Goal: Navigation & Orientation: Find specific page/section

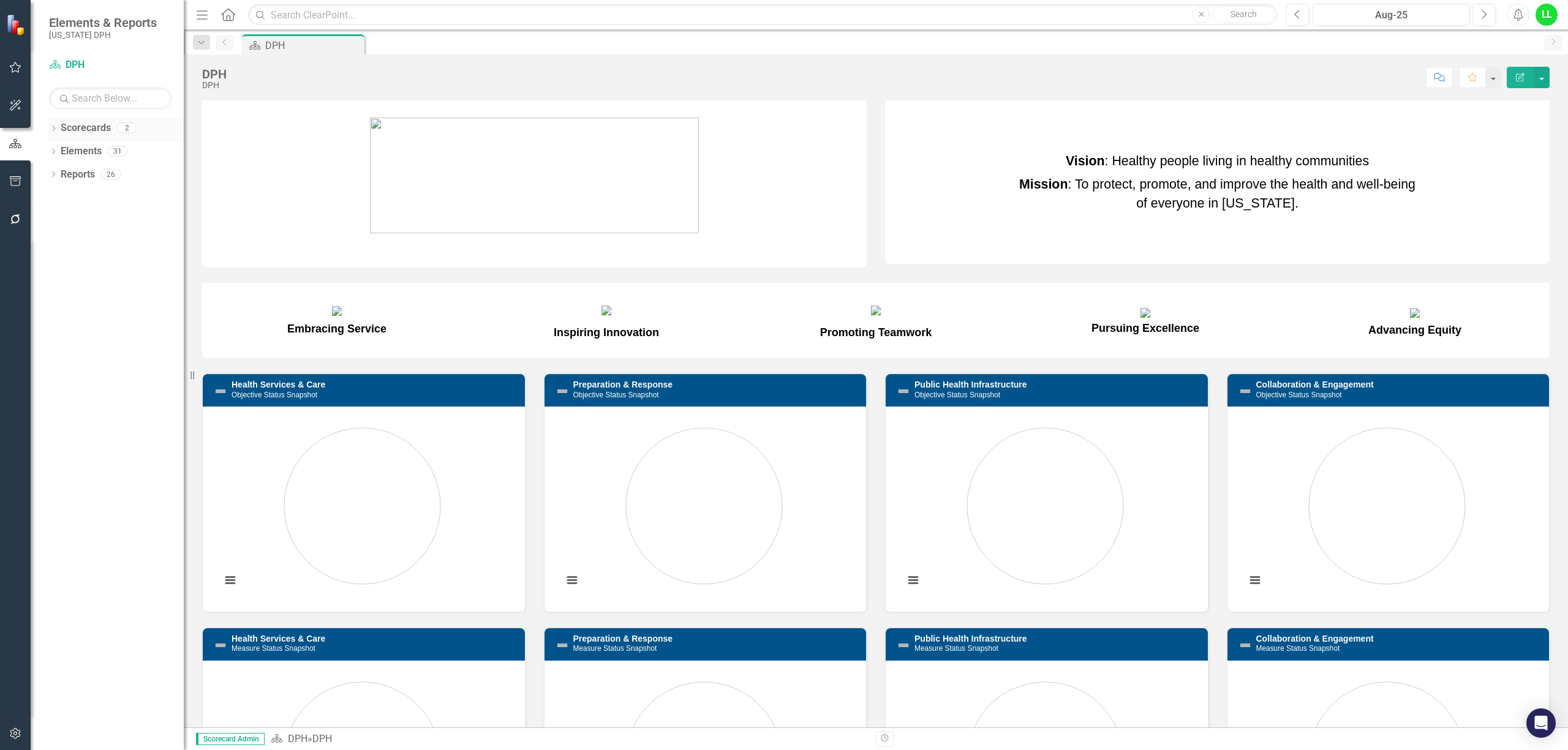
click at [75, 120] on div "Scorecards" at bounding box center [86, 128] width 50 height 20
click at [76, 131] on link "Scorecards" at bounding box center [86, 128] width 50 height 14
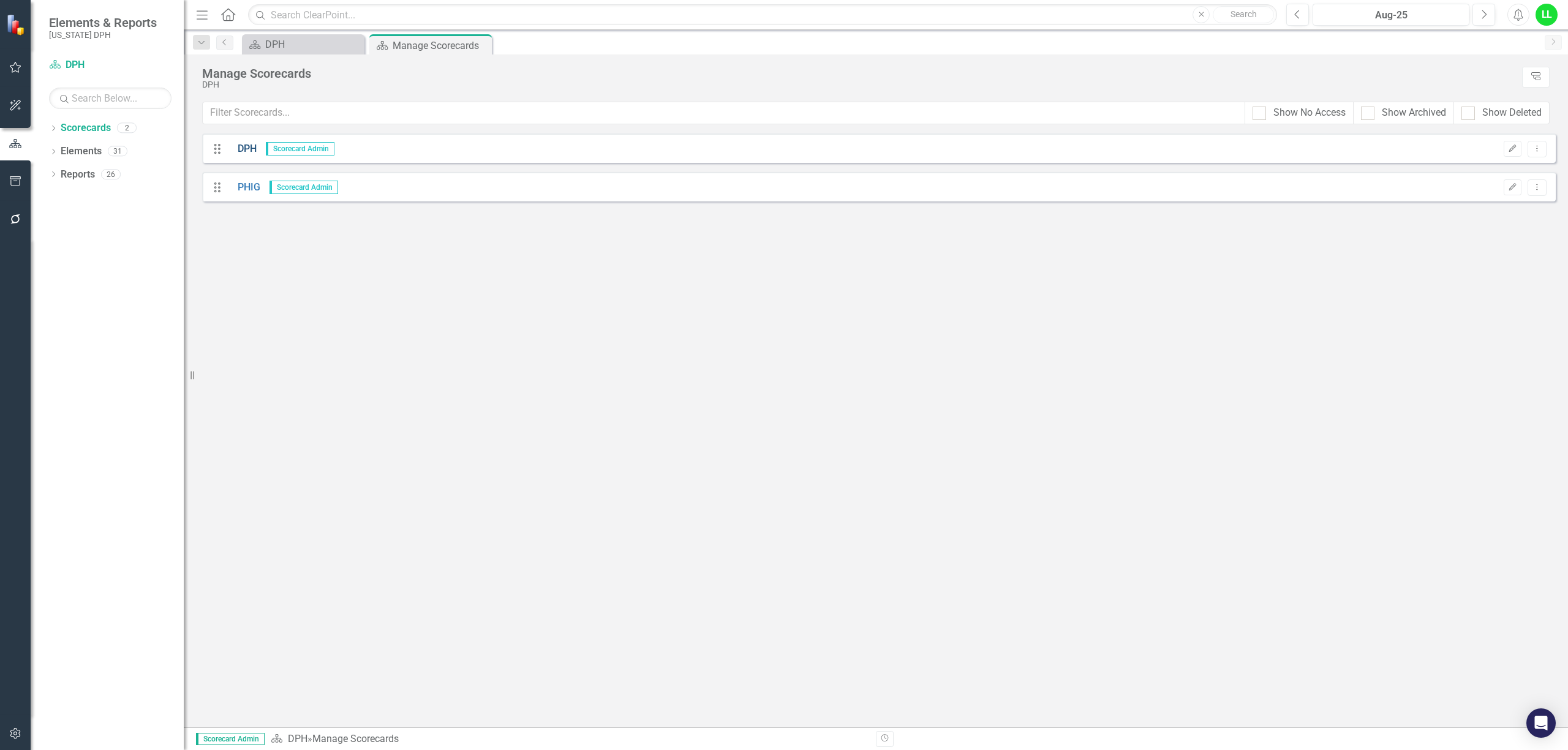
click at [245, 145] on link "DPH" at bounding box center [242, 149] width 28 height 14
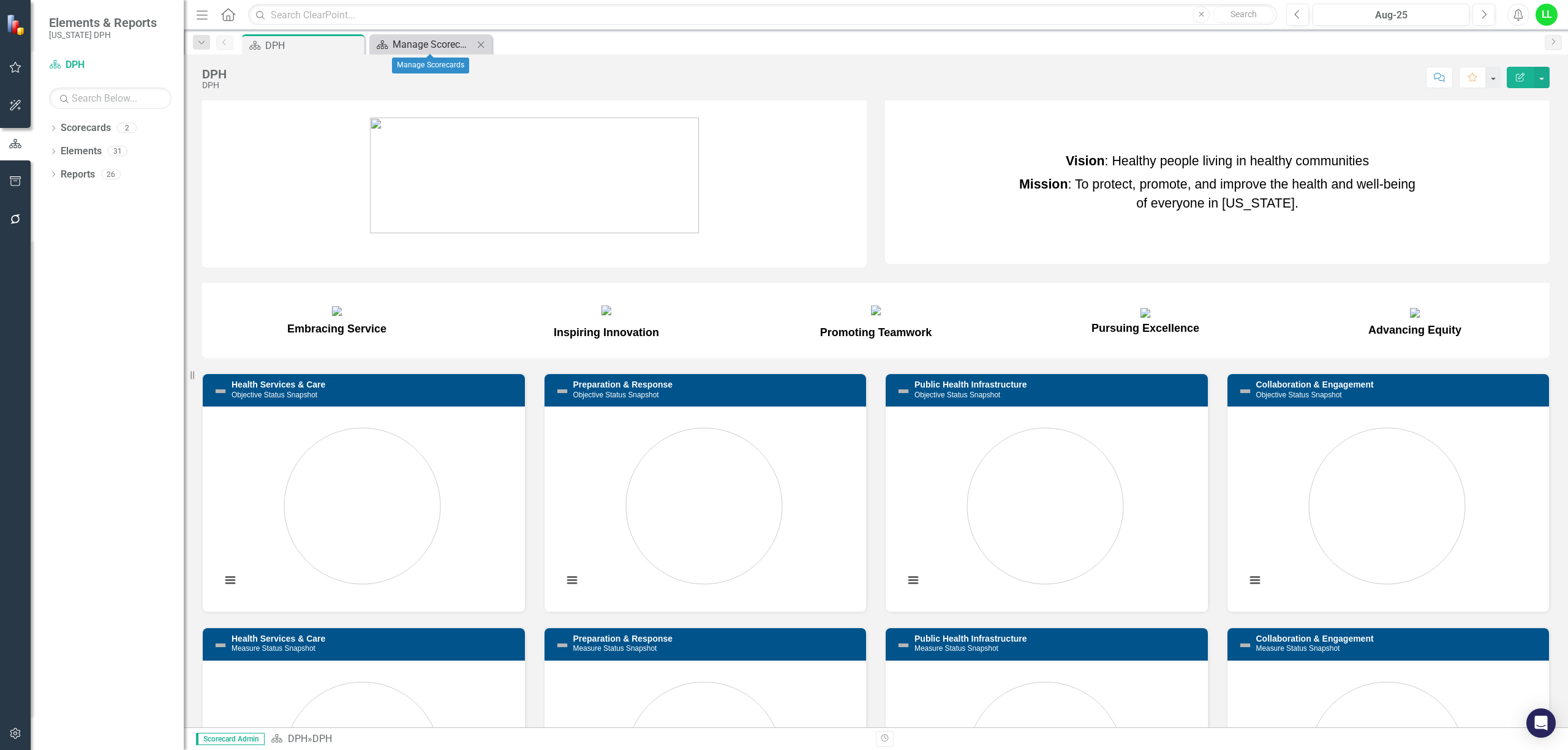
click at [396, 39] on div "Manage Scorecards" at bounding box center [433, 44] width 81 height 15
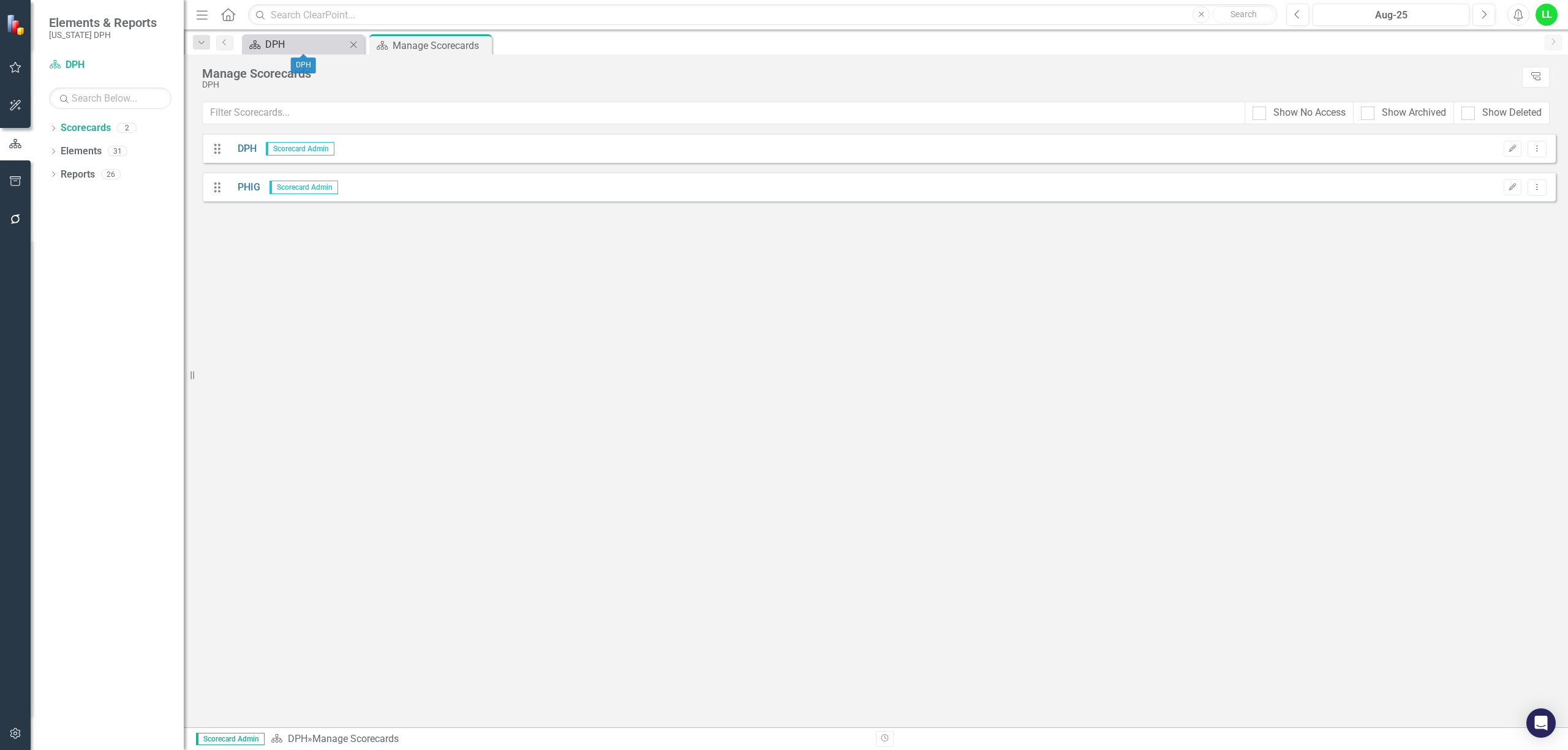
click at [285, 43] on div "DPH" at bounding box center [306, 44] width 81 height 15
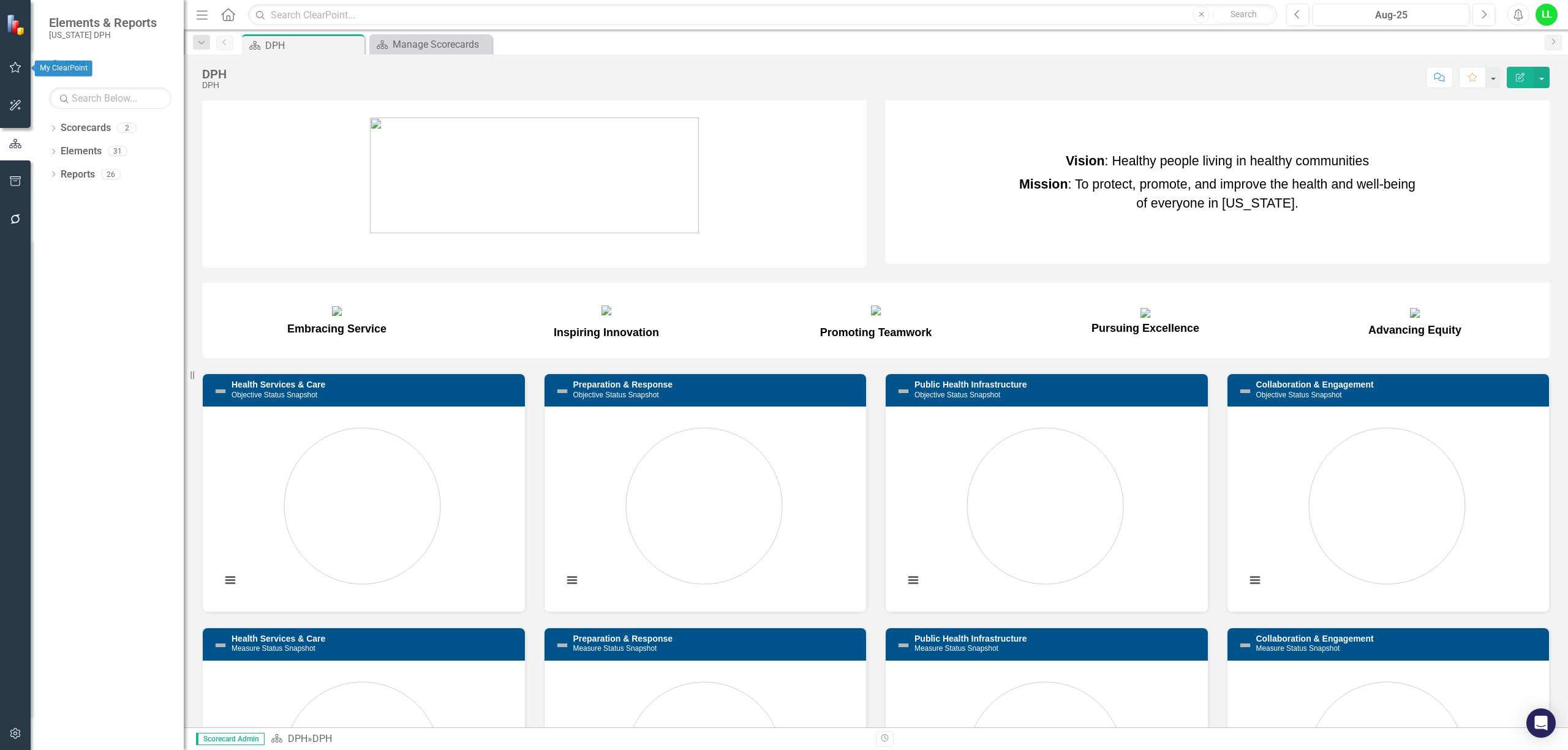
click at [11, 66] on icon "button" at bounding box center [15, 67] width 12 height 10
click at [88, 131] on link "My Updates" at bounding box center [110, 134] width 122 height 14
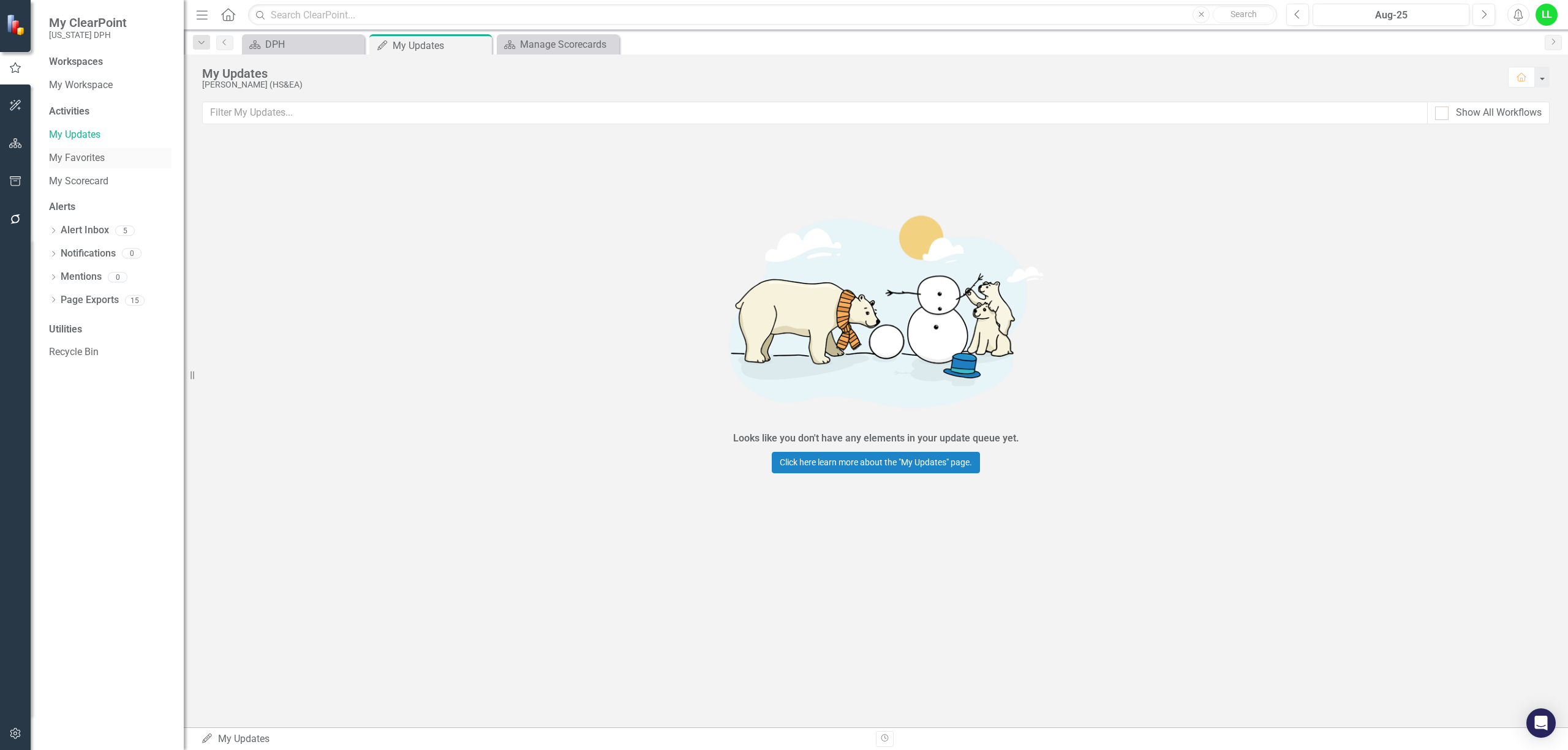
click at [80, 153] on link "My Favorites" at bounding box center [110, 157] width 122 height 14
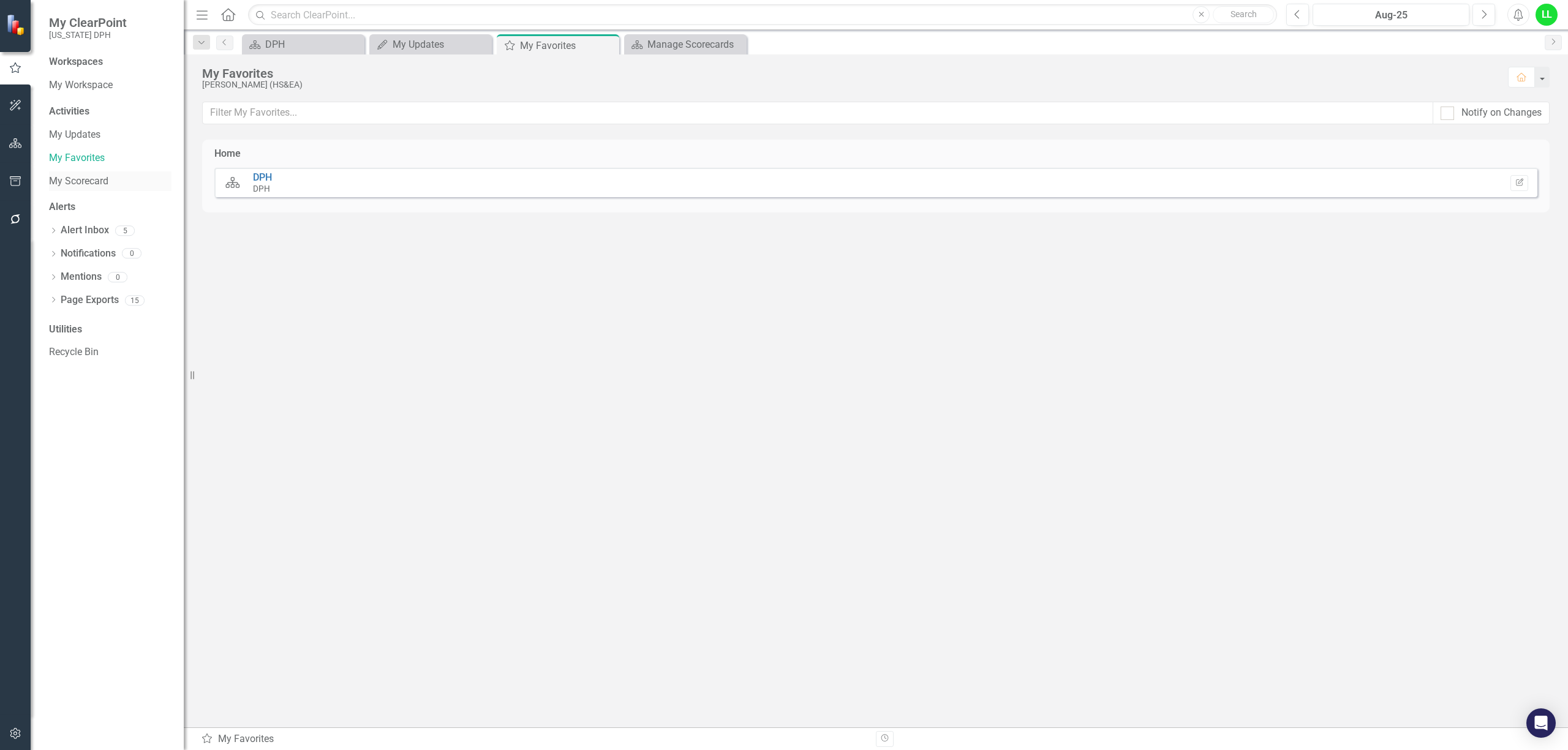
click at [92, 181] on link "My Scorecard" at bounding box center [110, 181] width 122 height 14
click at [71, 228] on link "Alert Inbox" at bounding box center [85, 230] width 48 height 14
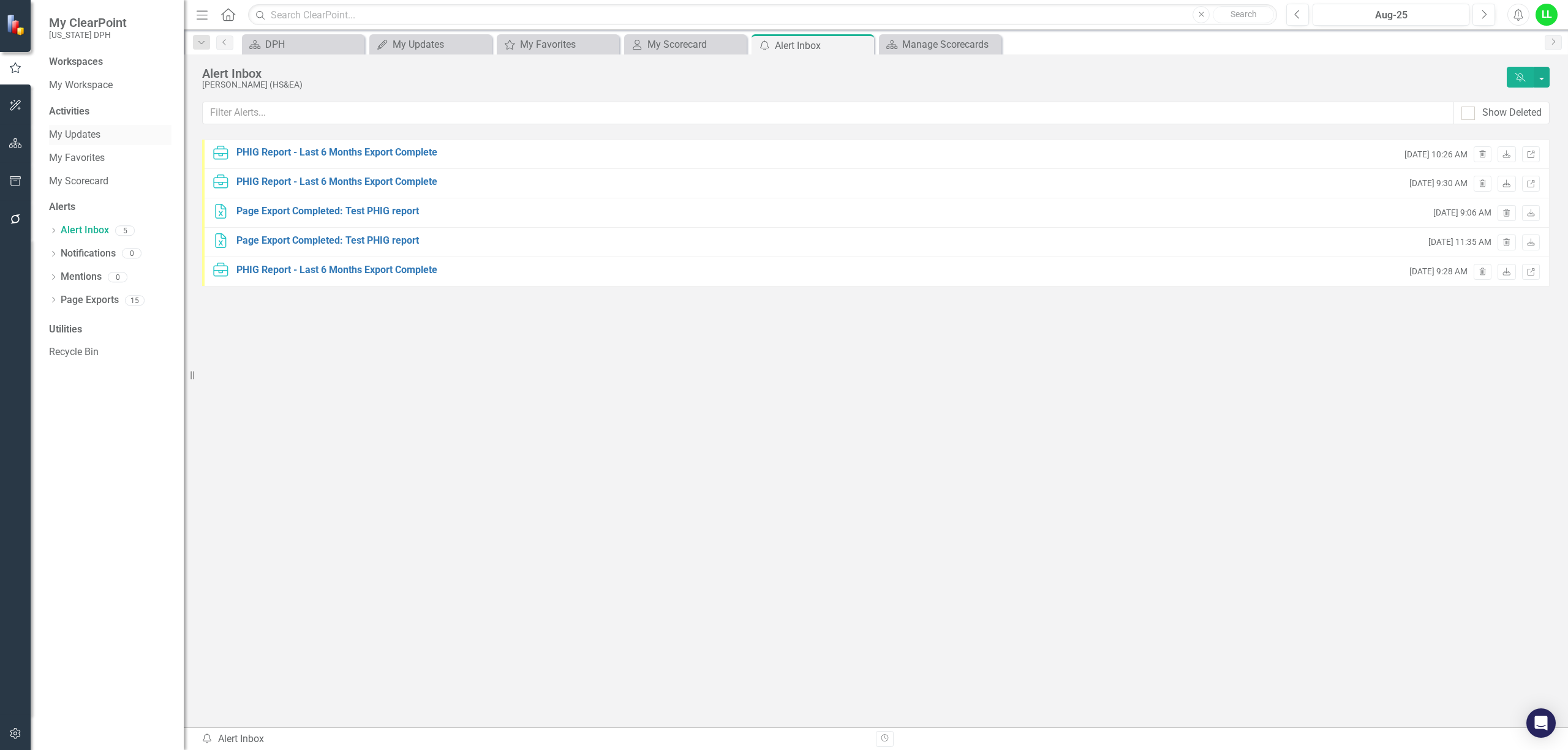
click at [81, 135] on link "My Updates" at bounding box center [110, 134] width 122 height 14
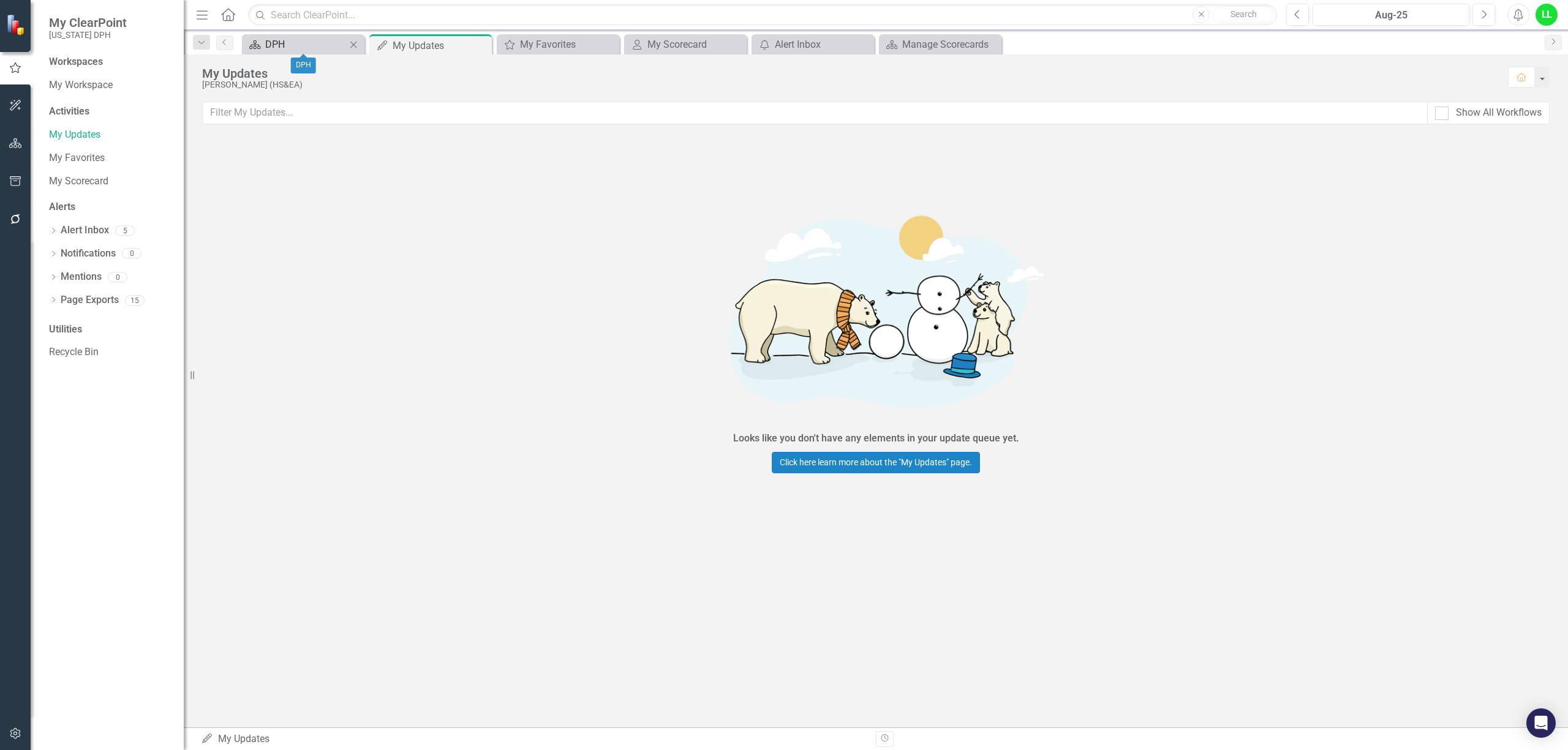
click at [318, 46] on div "DPH" at bounding box center [306, 44] width 81 height 15
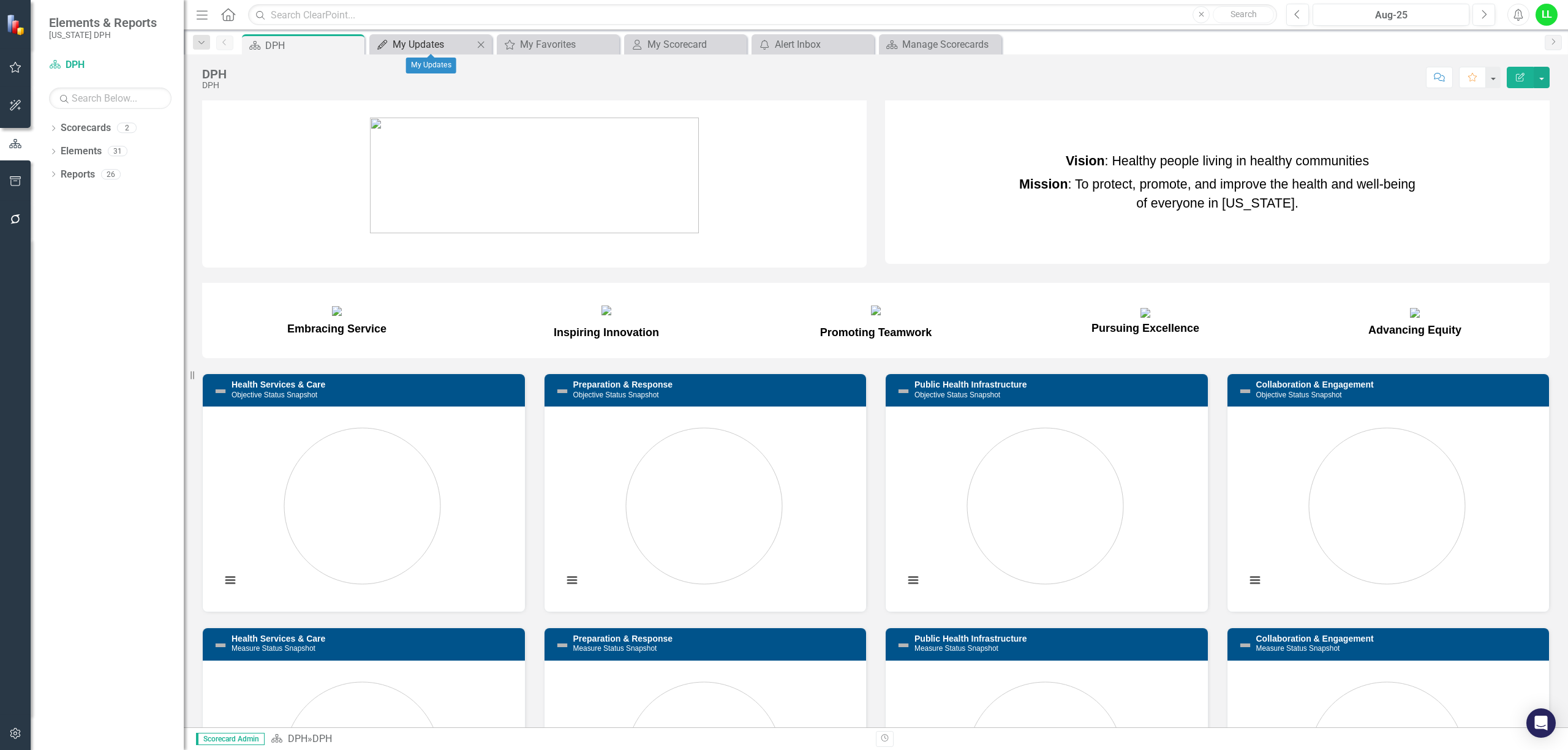
click at [428, 37] on div "My Updates" at bounding box center [433, 44] width 81 height 15
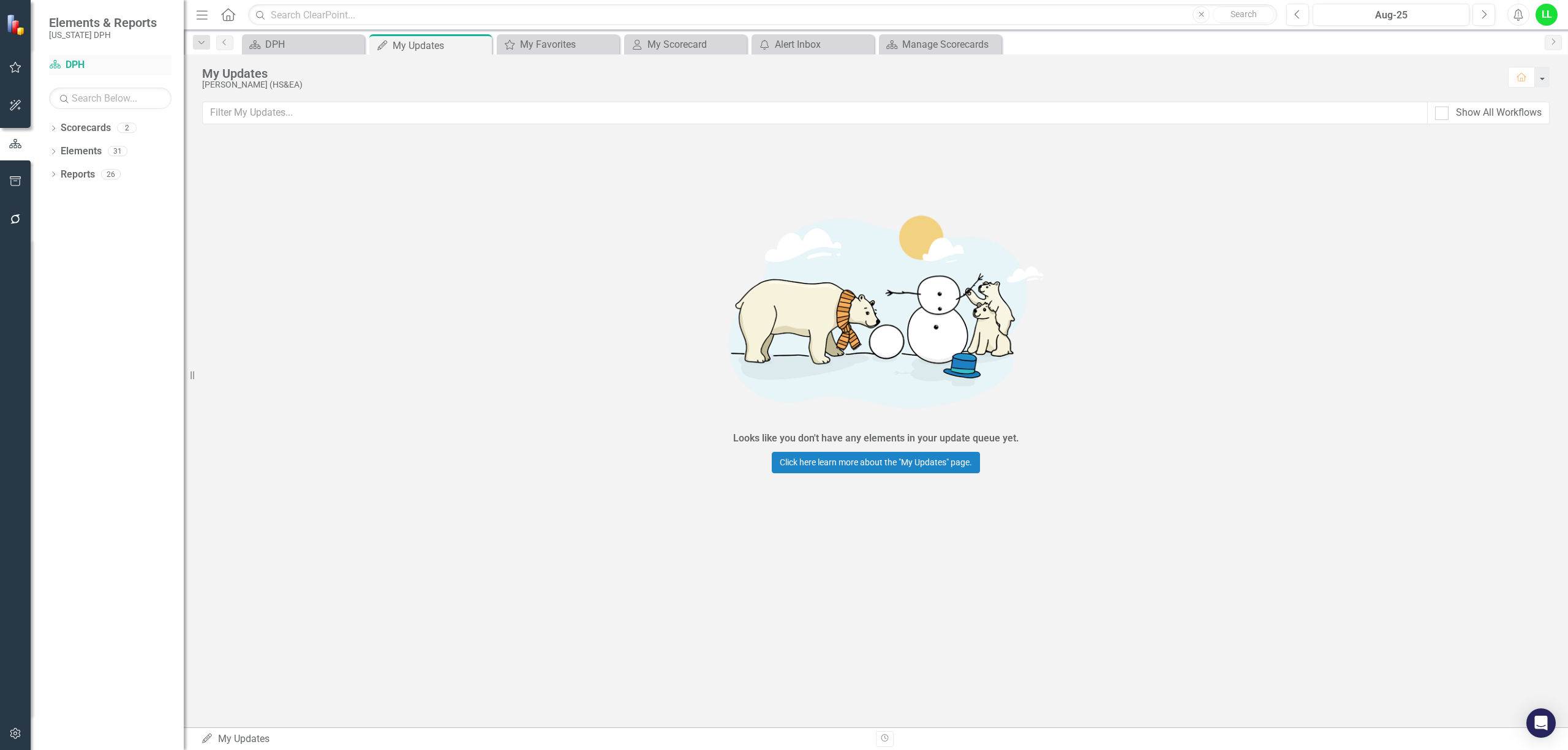
click at [75, 65] on link "Scorecard DPH" at bounding box center [110, 65] width 122 height 14
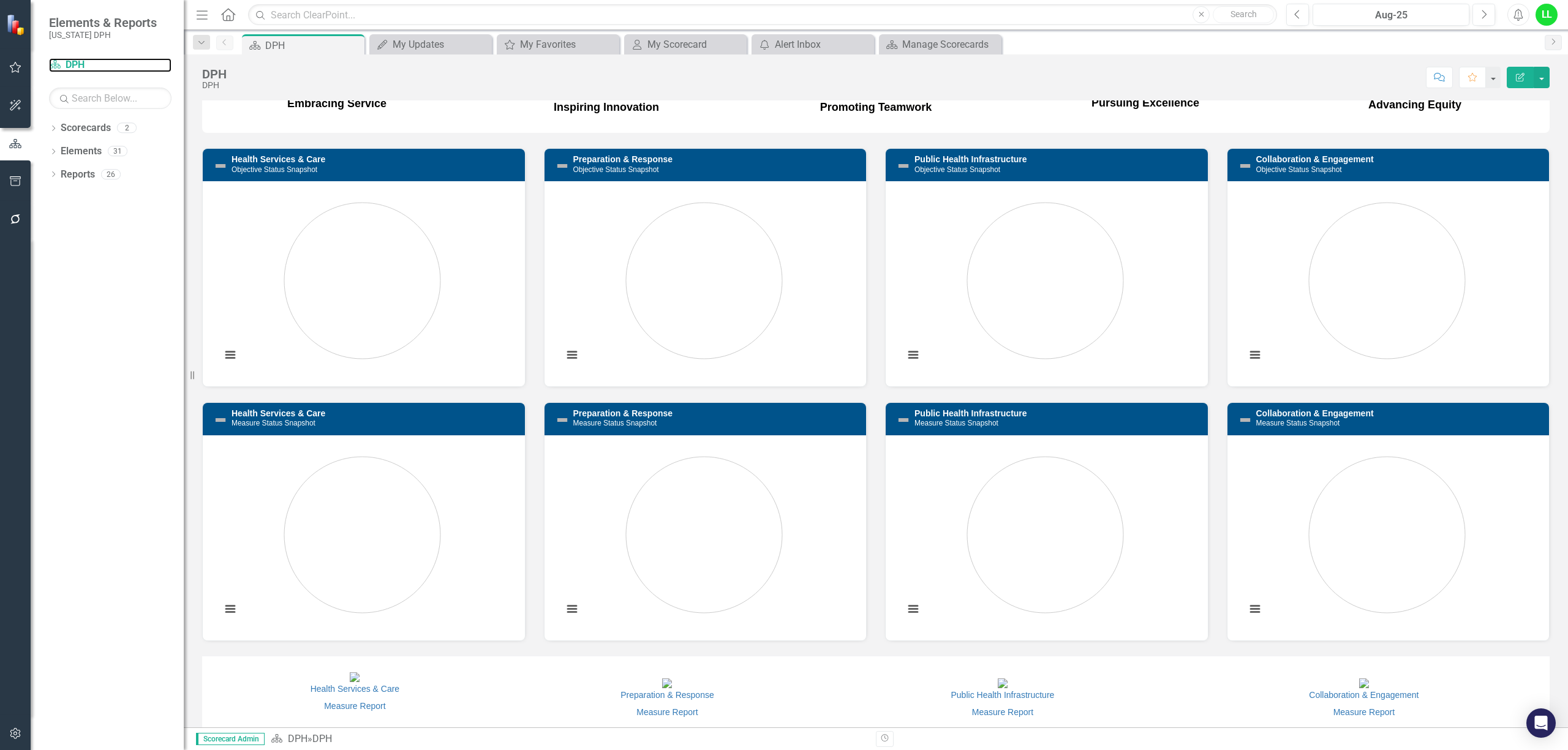
scroll to position [163, 0]
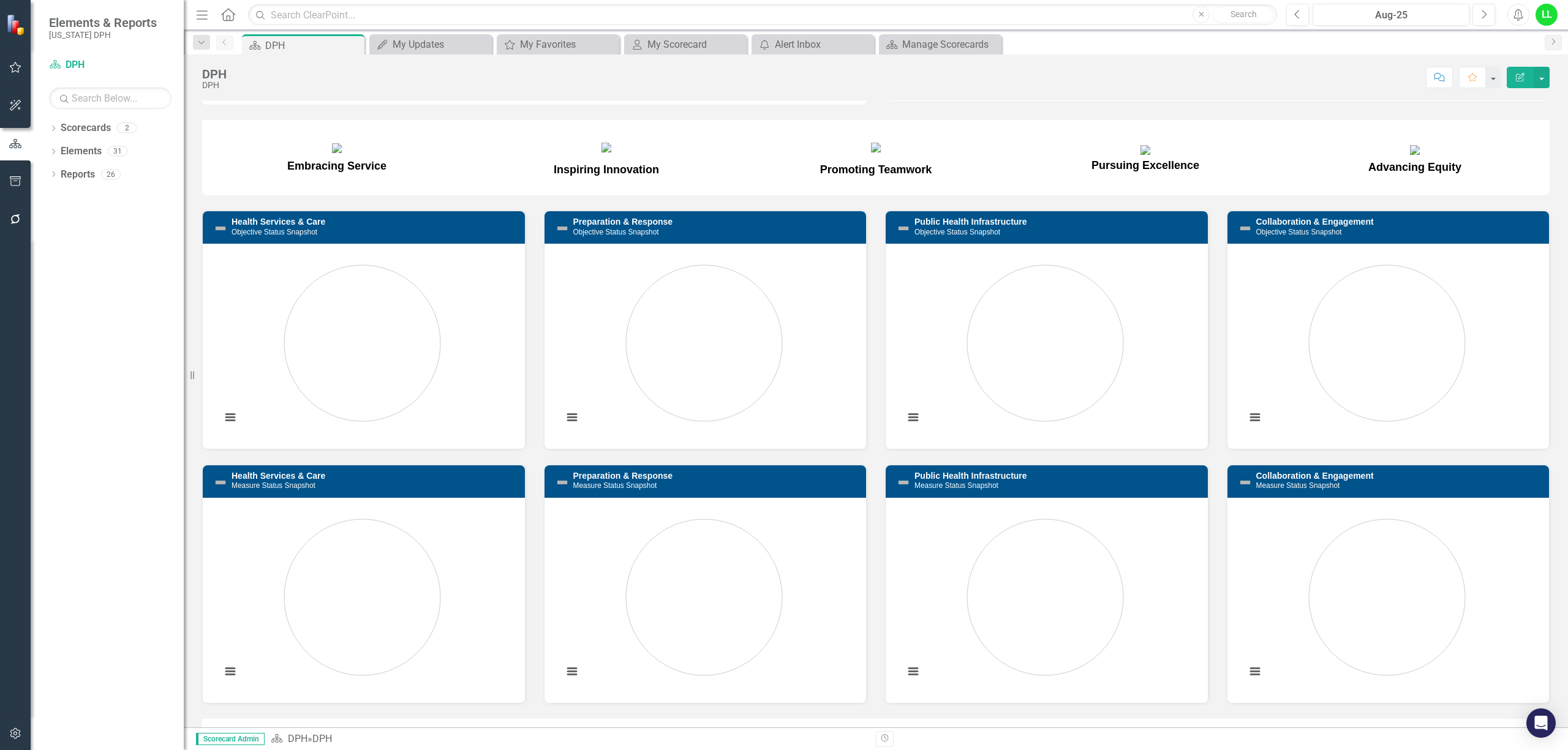
click at [347, 236] on h3 "Health Services & Care Objective Status Snapshot" at bounding box center [375, 227] width 287 height 19
click at [305, 227] on link "Health Services & Care" at bounding box center [279, 222] width 94 height 10
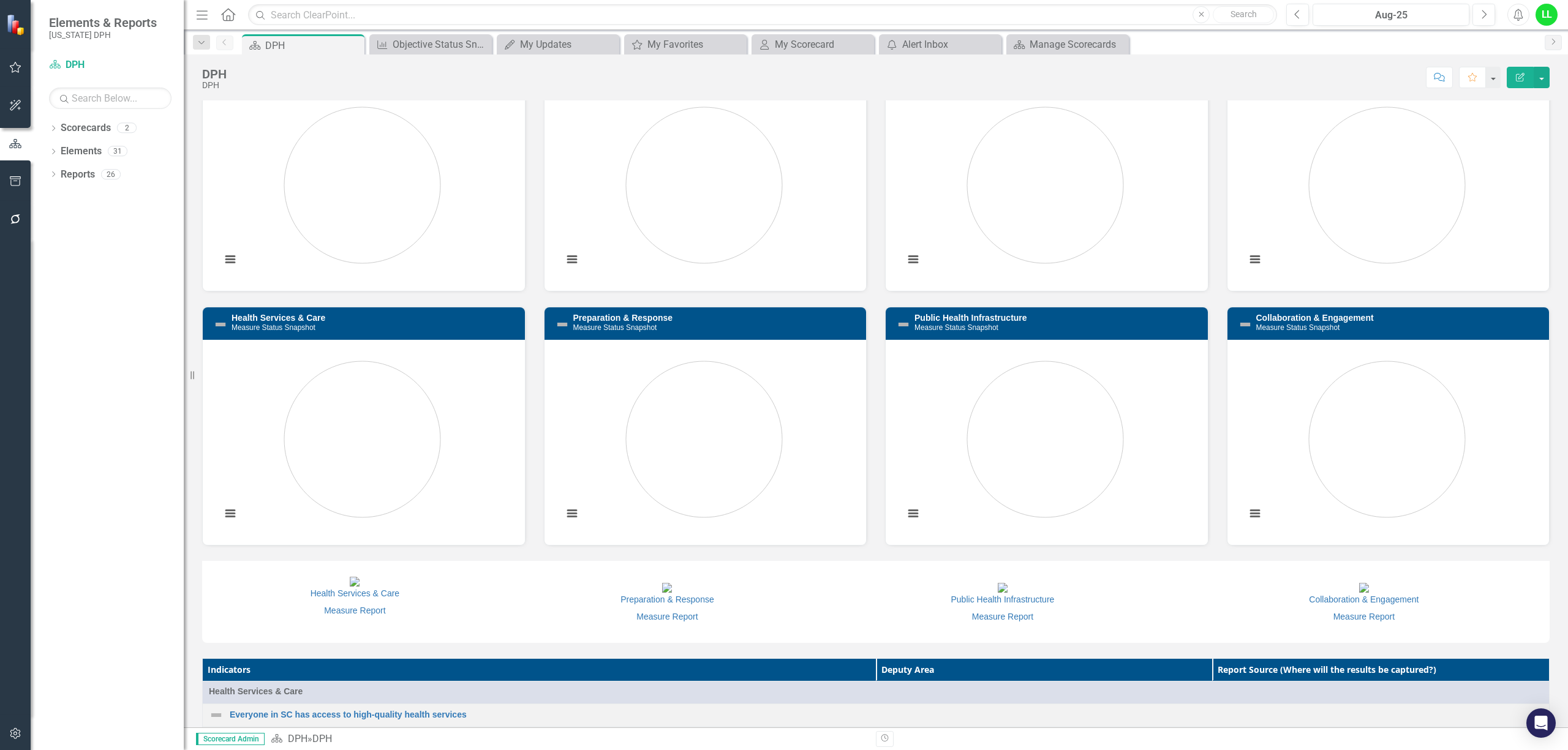
scroll to position [327, 0]
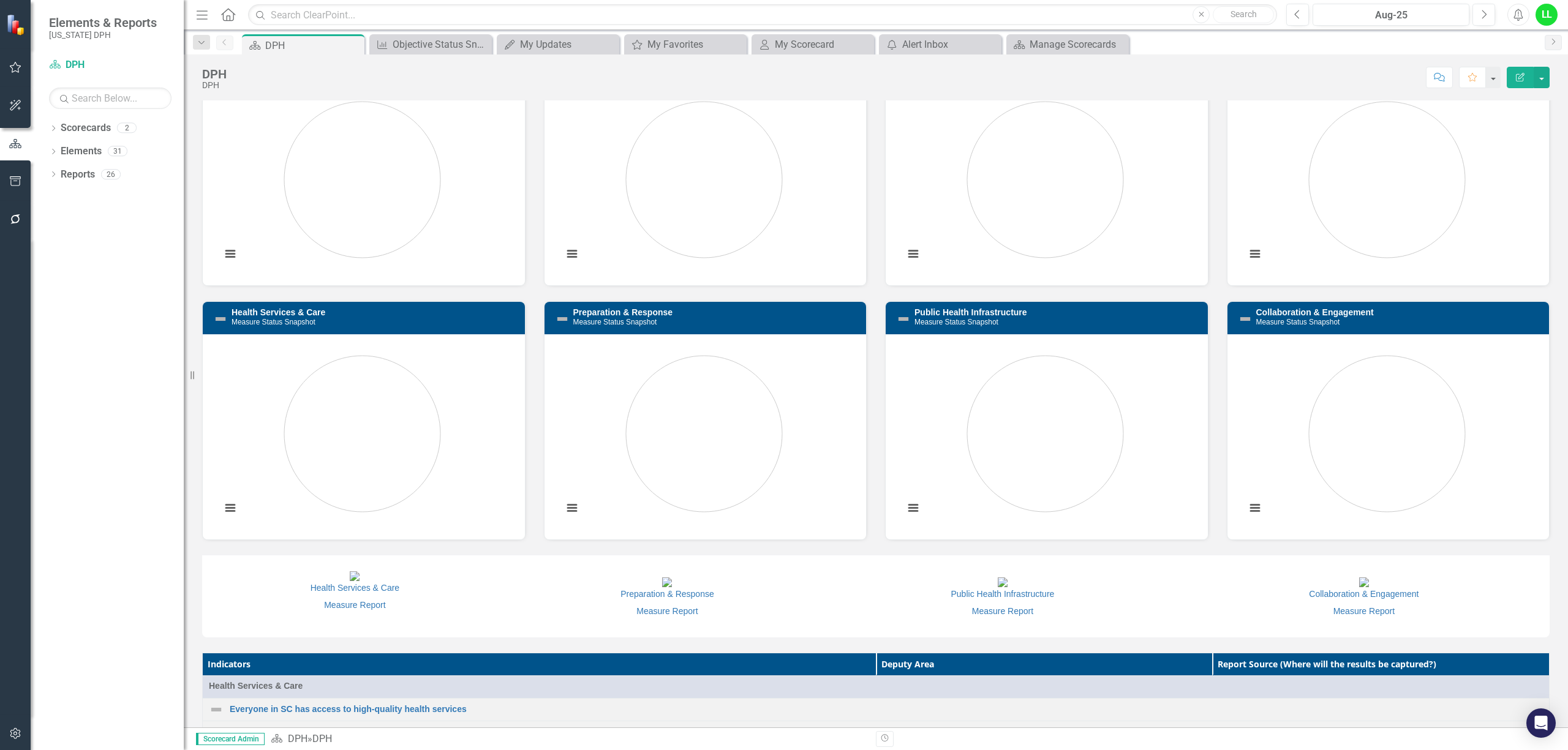
drag, startPoint x: 1265, startPoint y: 86, endPoint x: 1482, endPoint y: 351, distance: 342.5
drag, startPoint x: 1482, startPoint y: 351, endPoint x: 1548, endPoint y: 404, distance: 84.6
drag, startPoint x: 1548, startPoint y: 404, endPoint x: 1206, endPoint y: 668, distance: 432.0
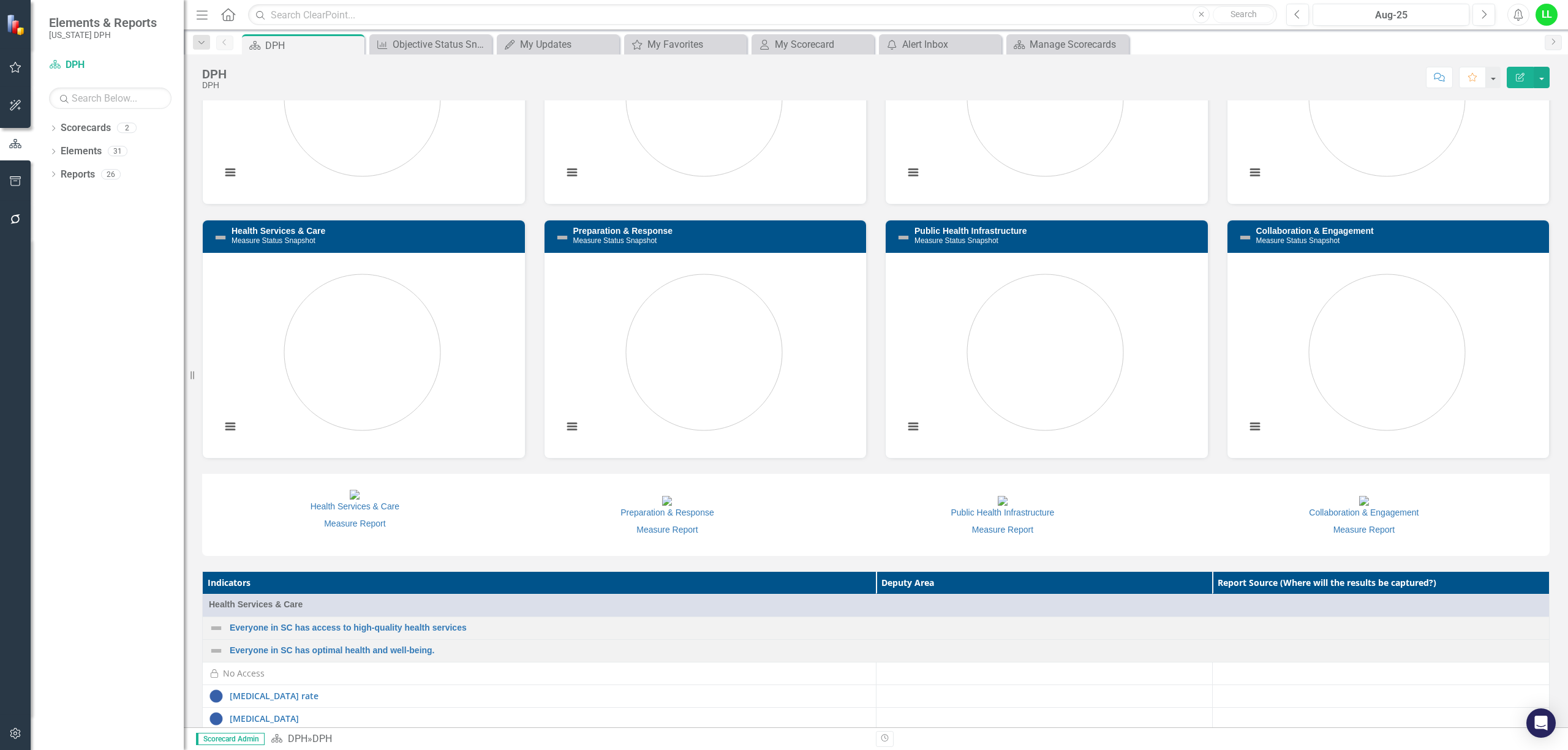
scroll to position [490, 0]
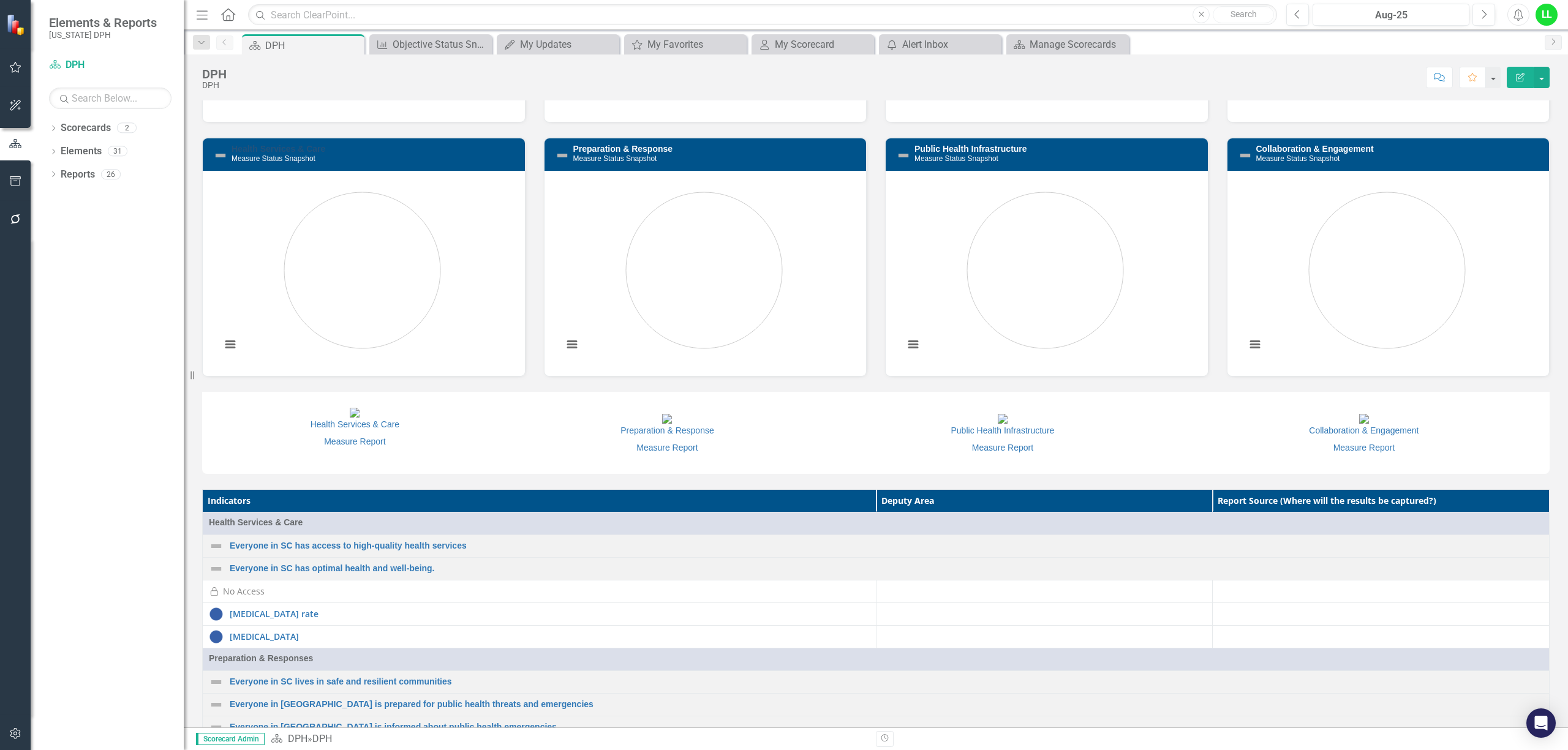
click at [322, 154] on link "Health Services & Care" at bounding box center [279, 149] width 94 height 10
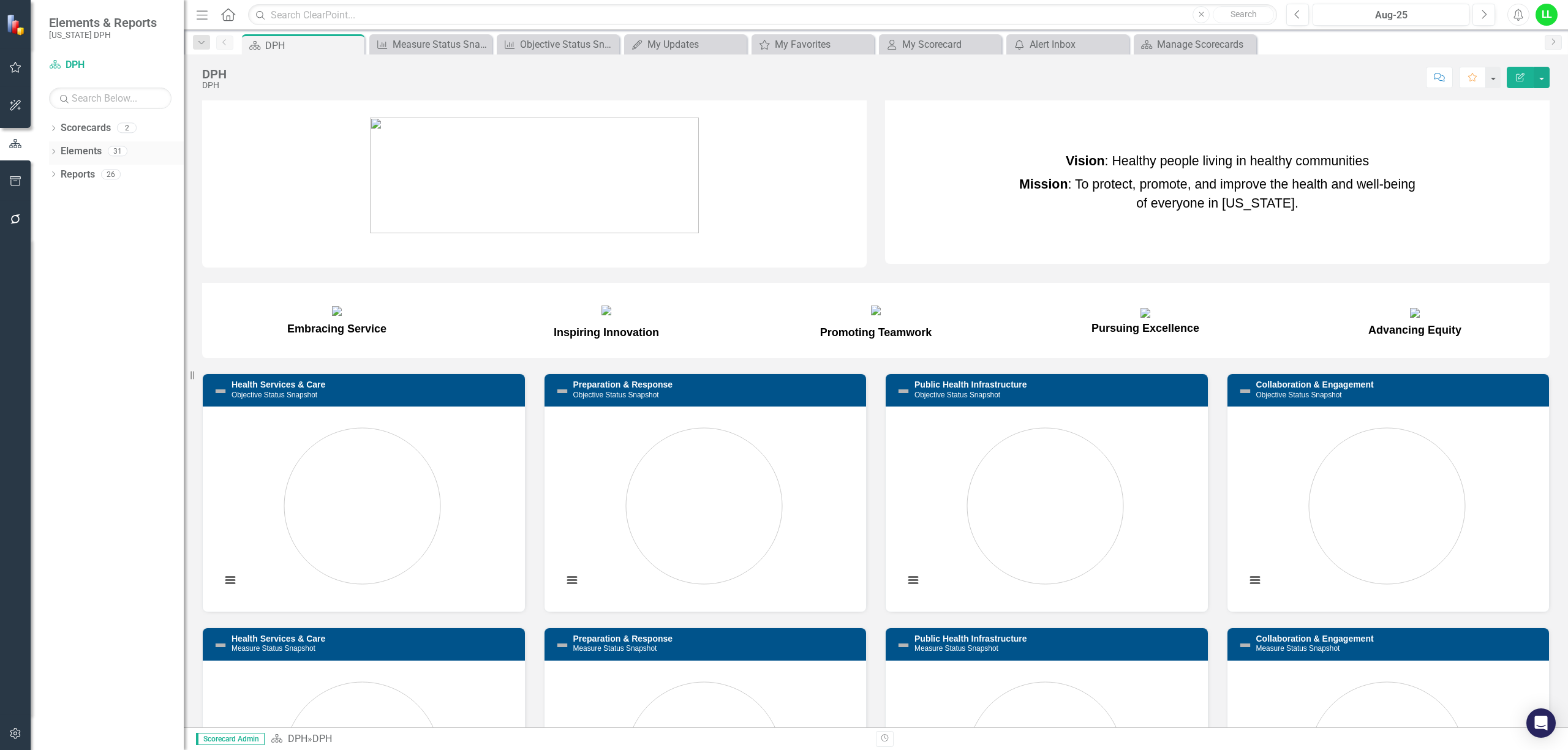
click at [61, 146] on link "Elements" at bounding box center [81, 151] width 41 height 14
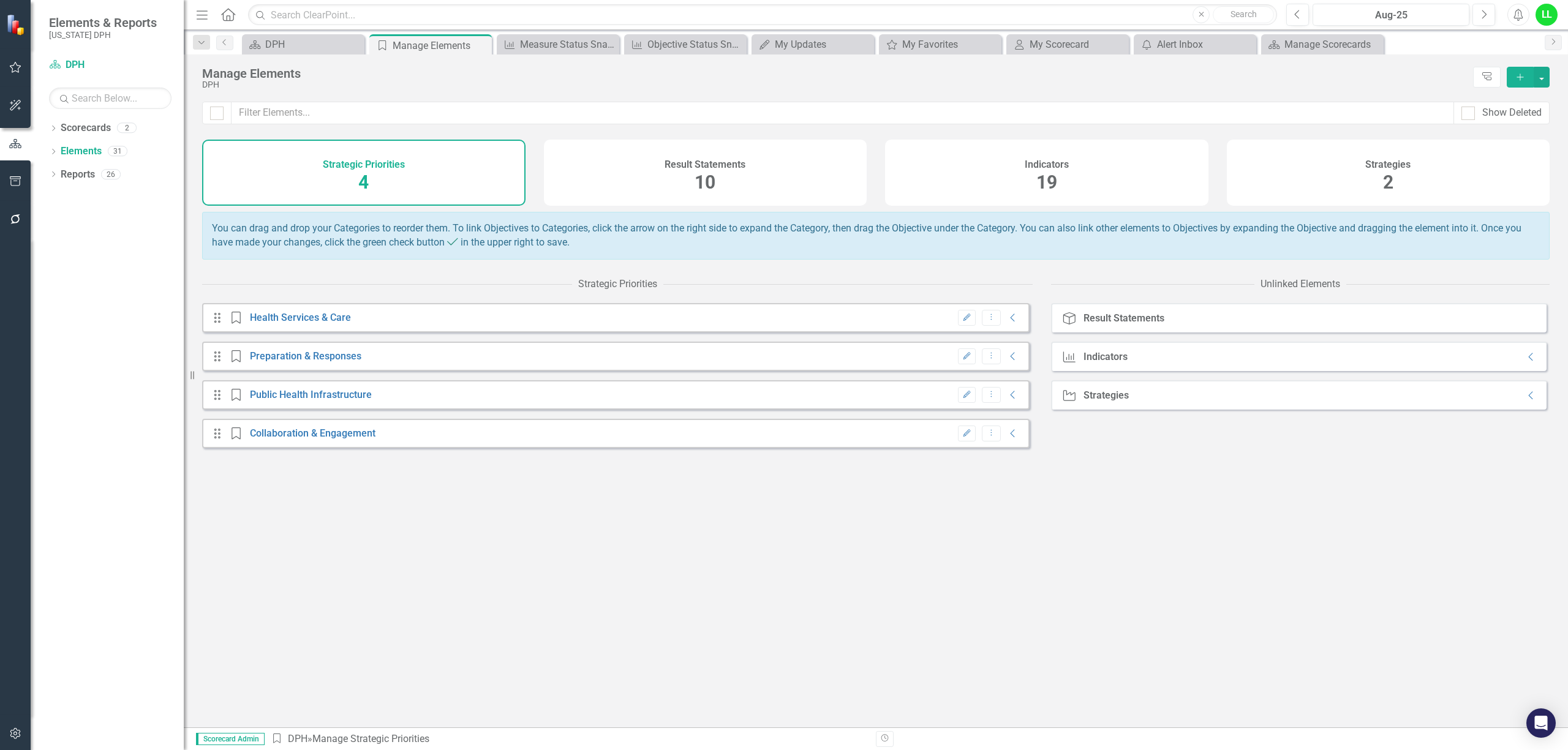
click at [291, 156] on div "Strategic Priorities 4" at bounding box center [363, 172] width 324 height 66
click at [295, 400] on link "Public Health Infrastructure" at bounding box center [310, 395] width 122 height 12
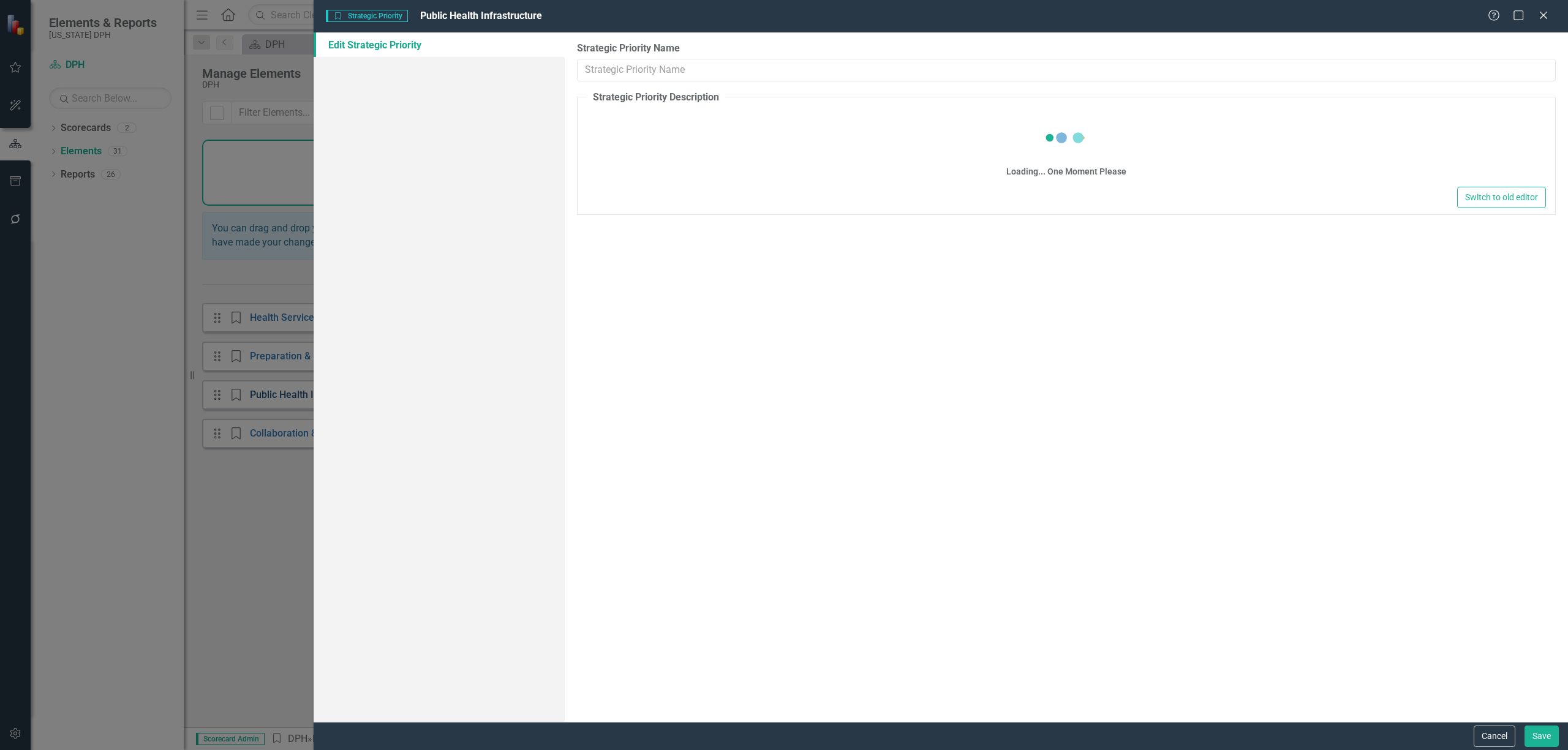
type input "Public Health Infrastructure"
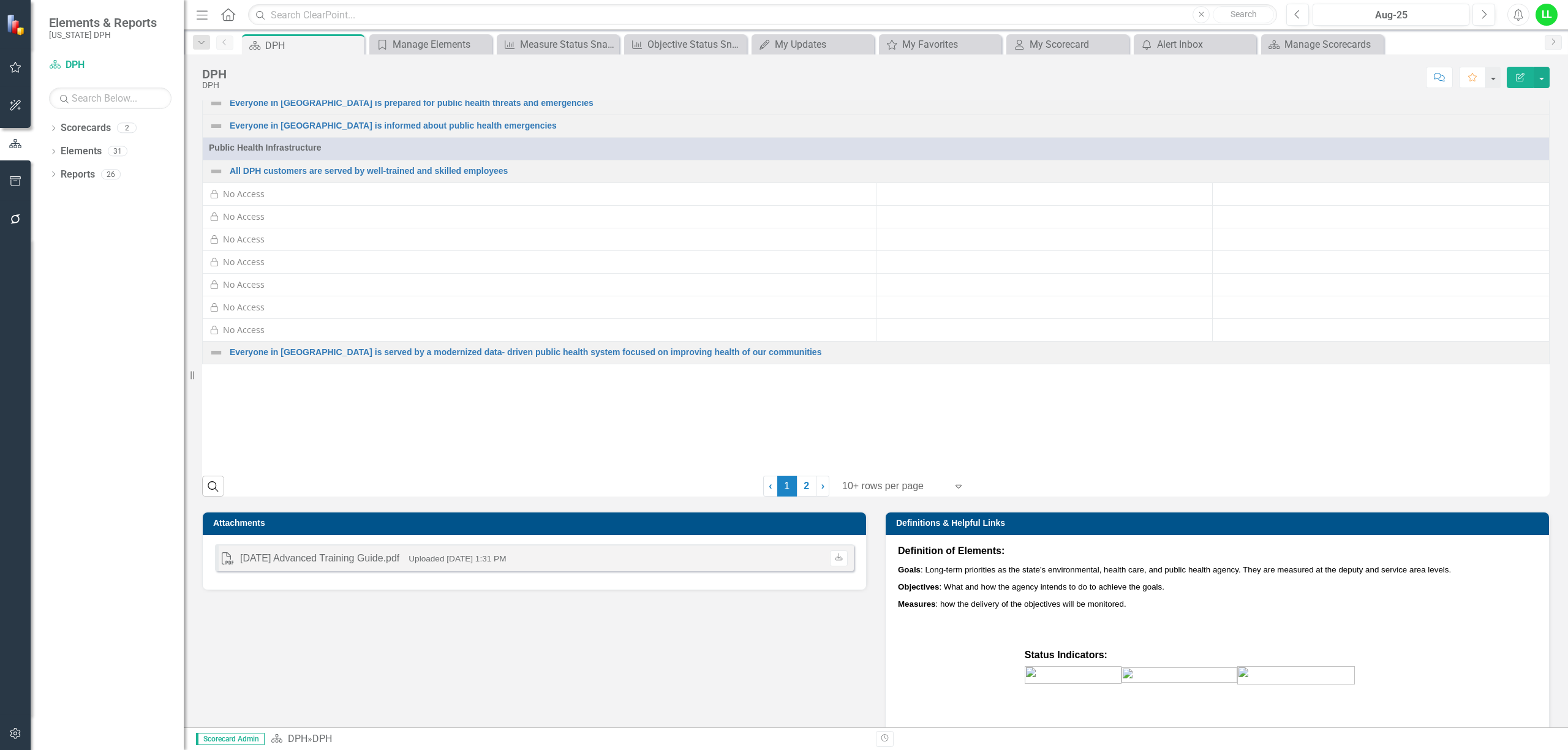
scroll to position [1335, 0]
